Goal: Find specific page/section

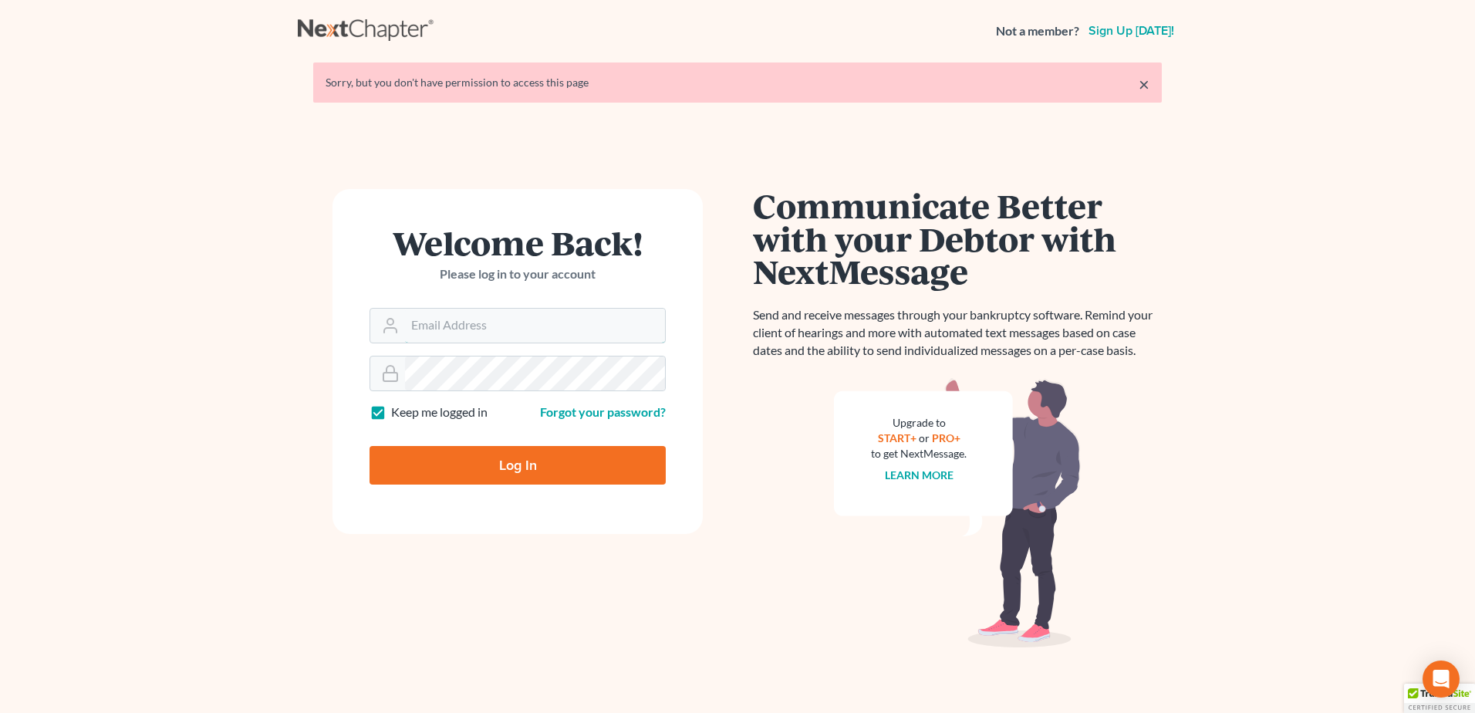
type input "[PERSON_NAME][EMAIL_ADDRESS][PERSON_NAME][DOMAIN_NAME]"
click at [521, 467] on input "Log In" at bounding box center [517, 465] width 296 height 39
type input "Thinking..."
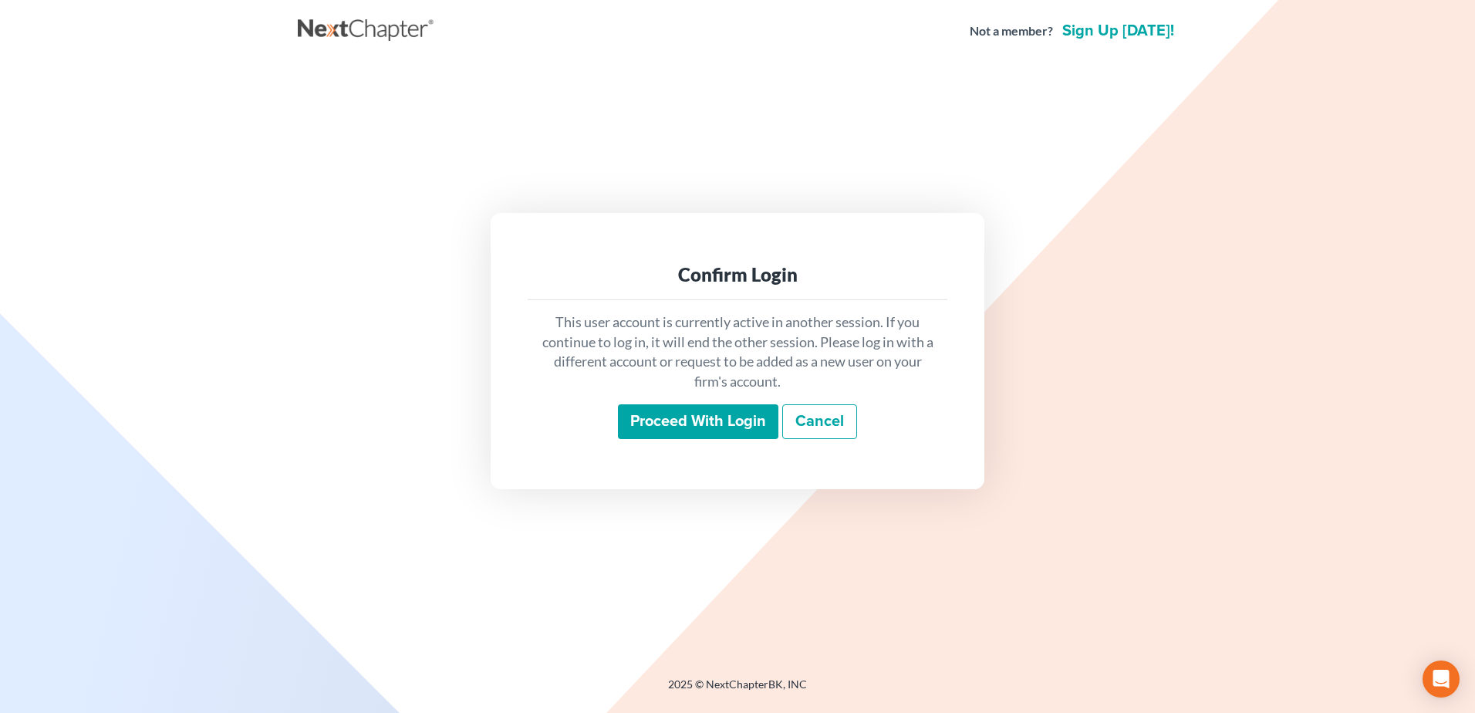
click at [690, 415] on input "Proceed with login" at bounding box center [698, 421] width 160 height 35
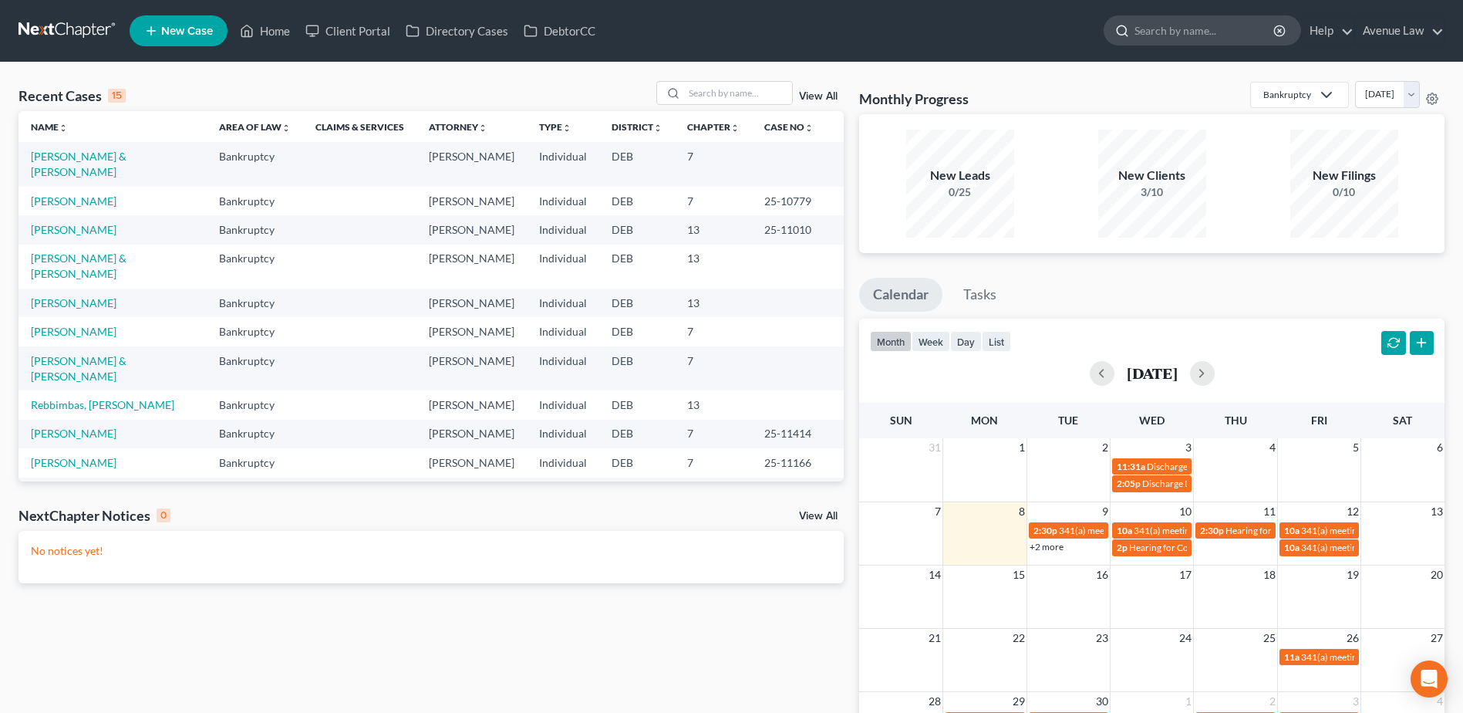
click at [1226, 30] on input "search" at bounding box center [1205, 30] width 141 height 29
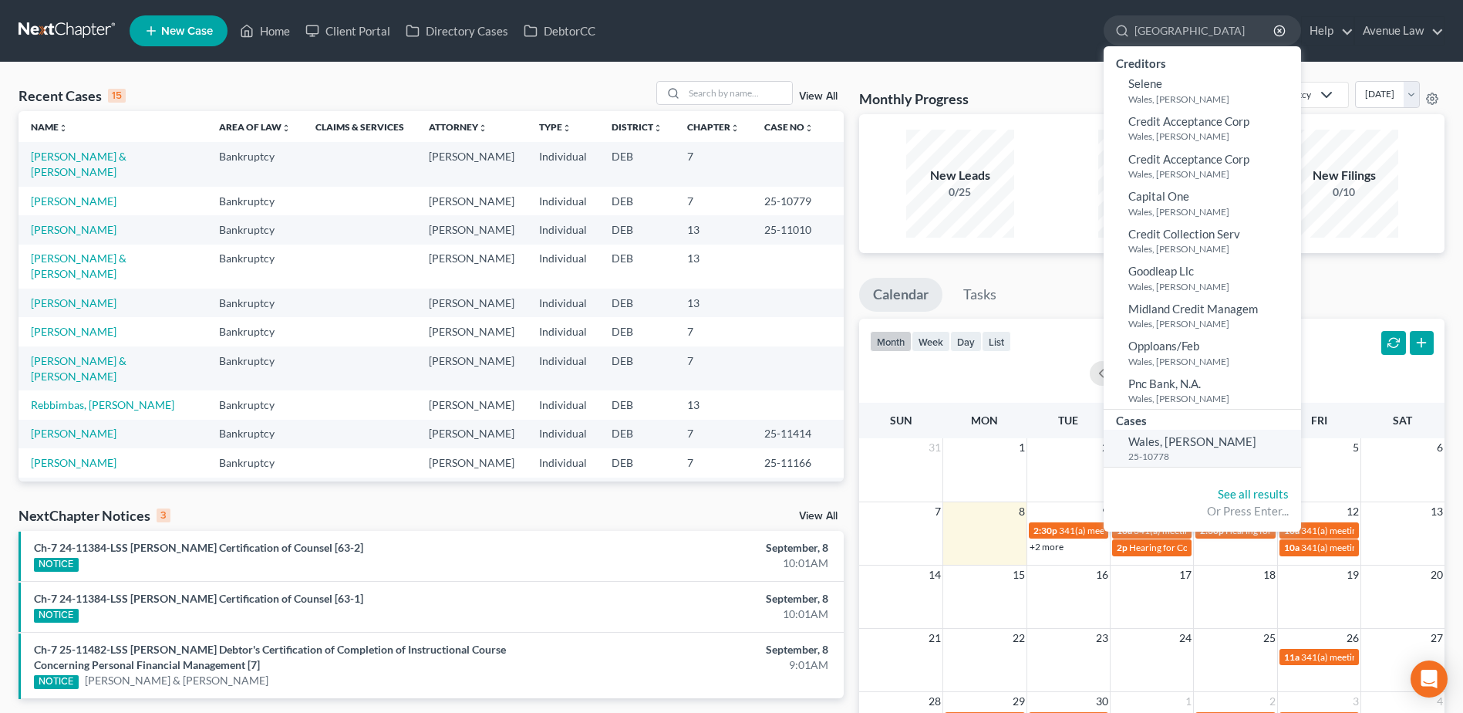
type input "Wales"
click at [1158, 450] on small "25-10778" at bounding box center [1212, 456] width 169 height 13
select select "0"
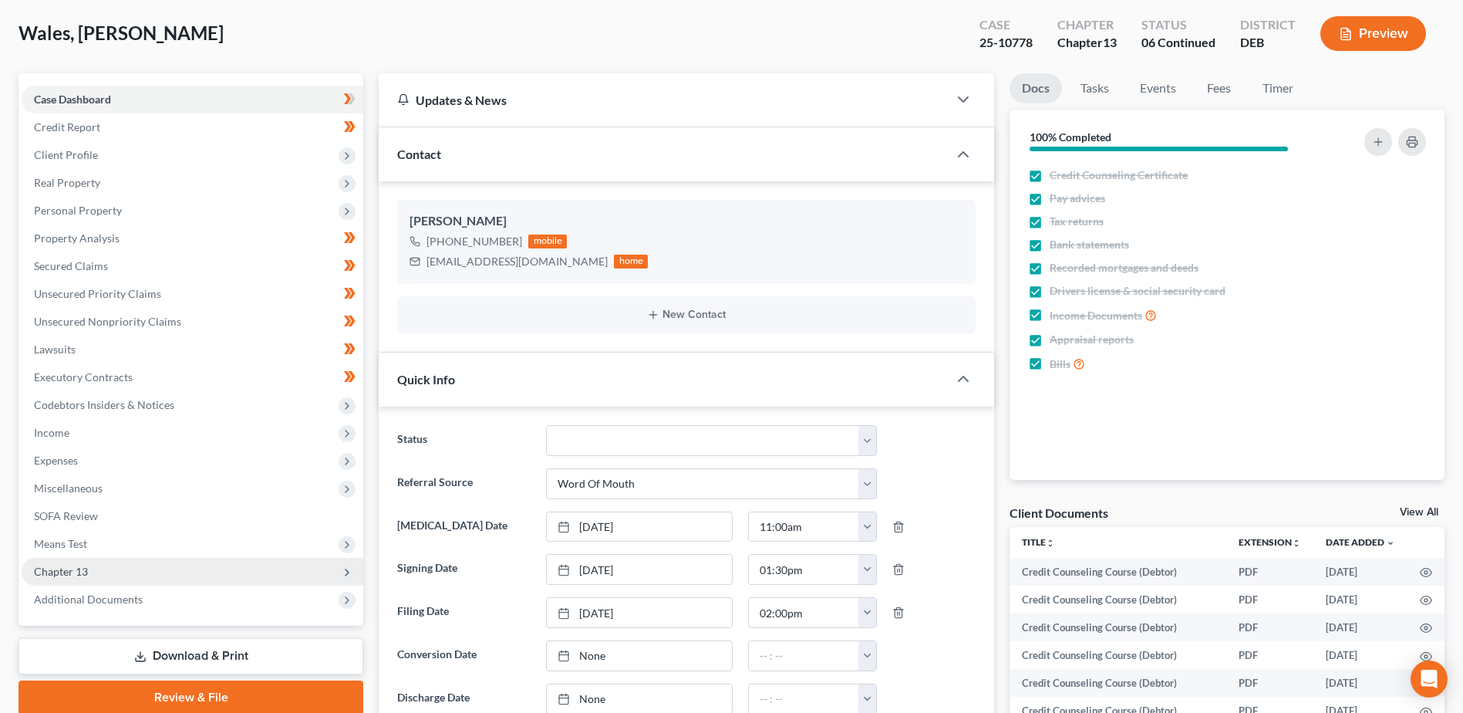
scroll to position [154, 0]
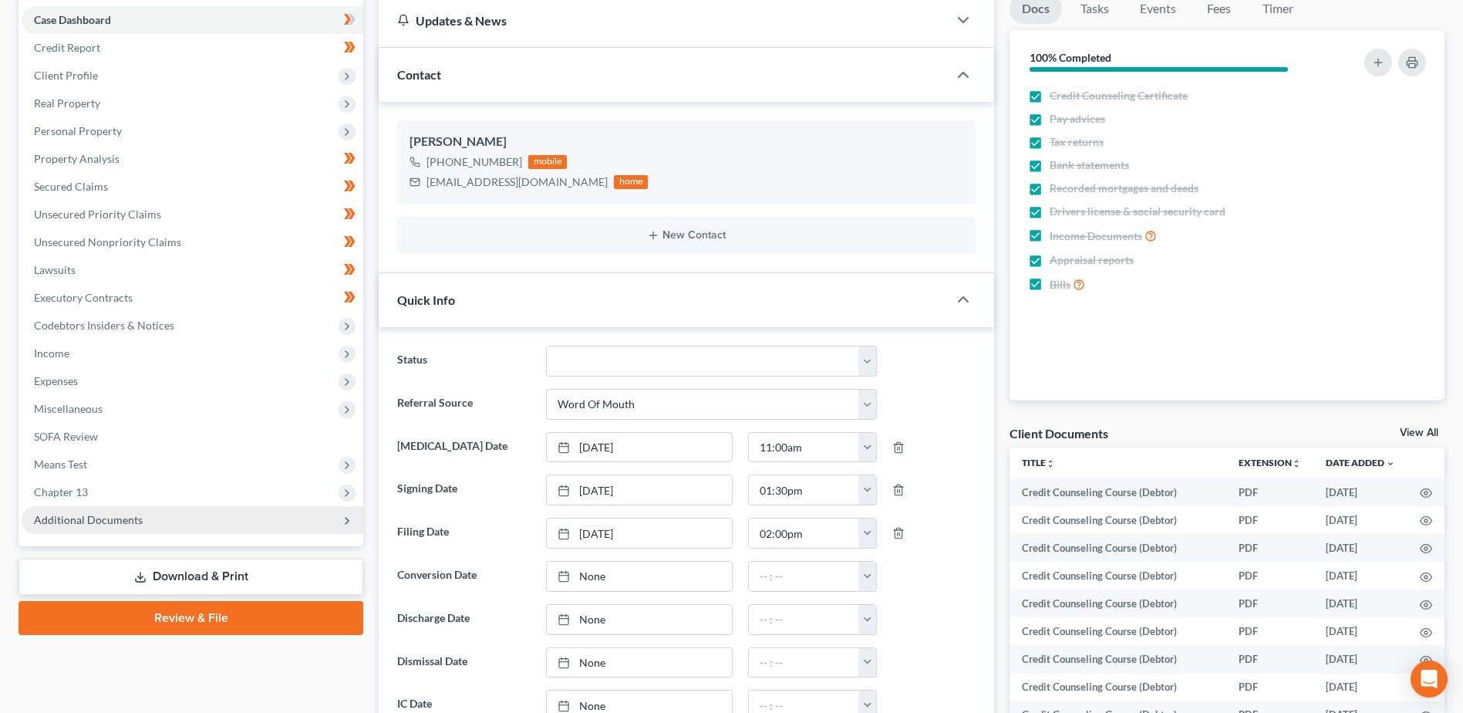
click at [126, 521] on span "Additional Documents" at bounding box center [88, 519] width 109 height 13
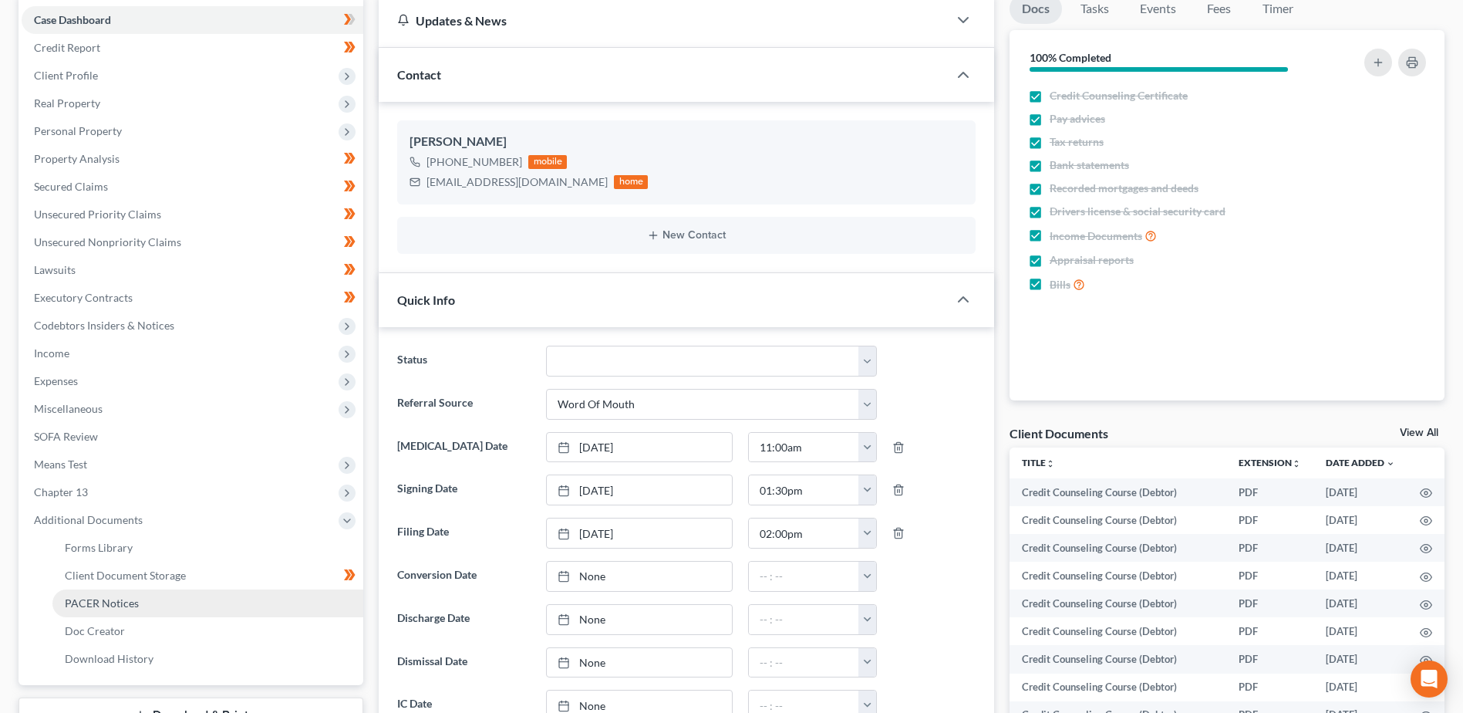
click at [127, 605] on span "PACER Notices" at bounding box center [102, 602] width 74 height 13
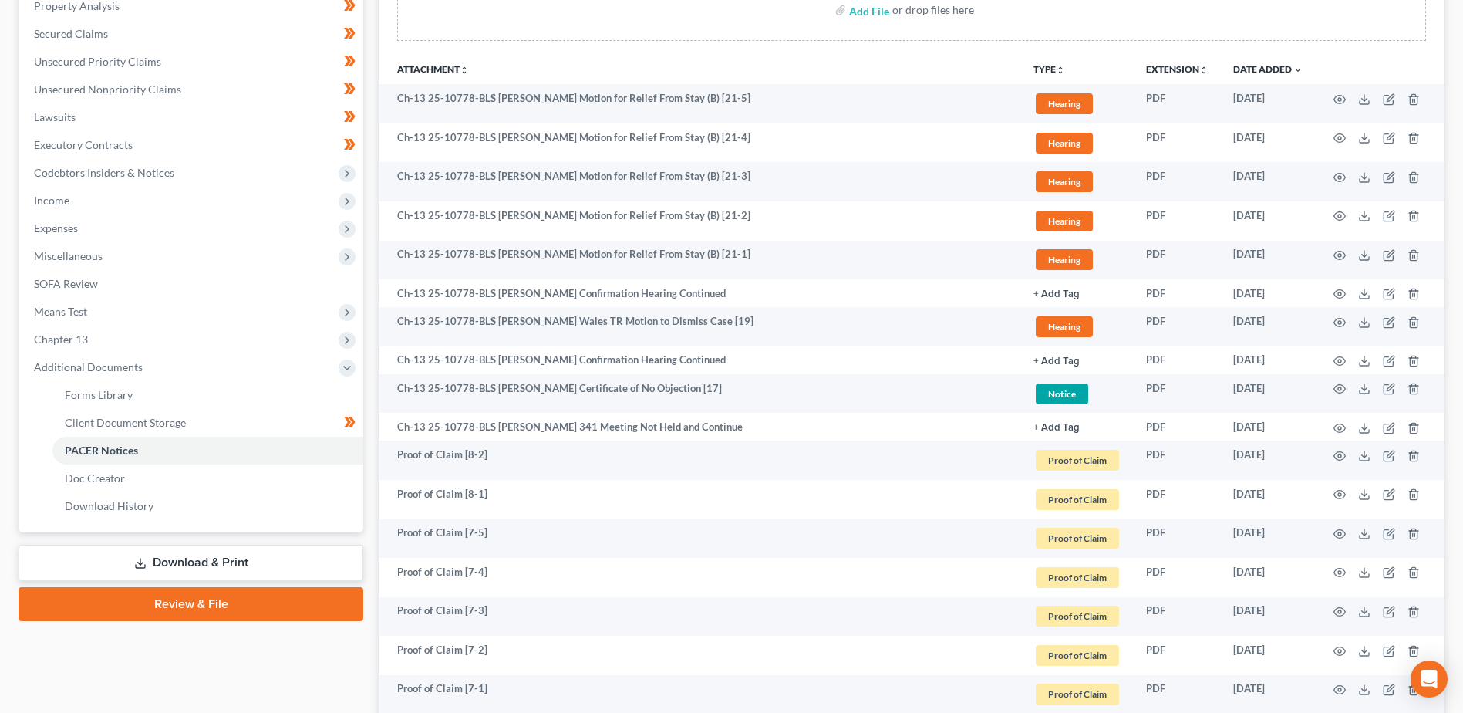
scroll to position [154, 0]
